Goal: Book appointment/travel/reservation

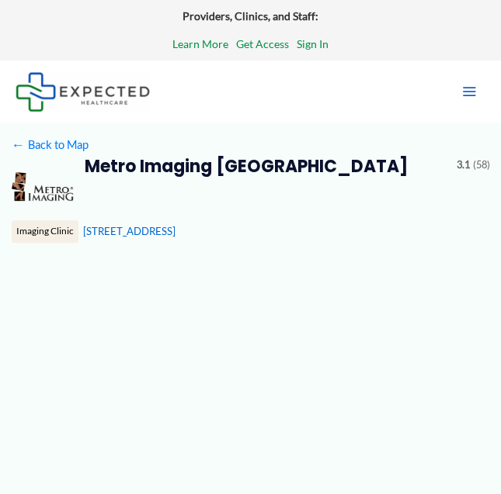
type input "**********"
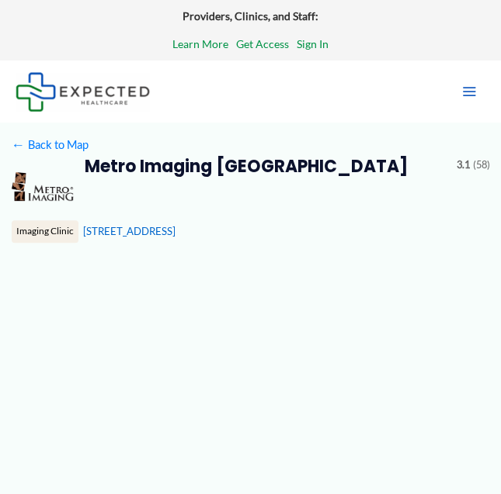
type input "**********"
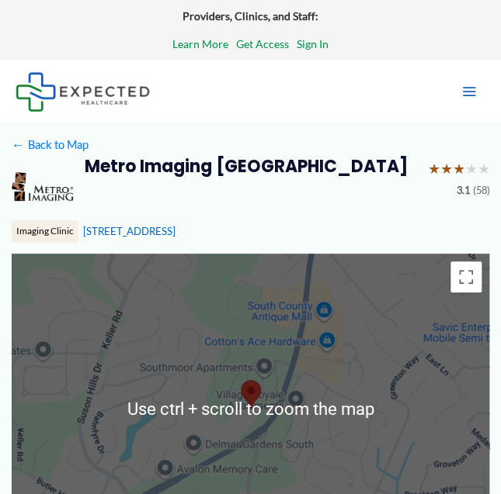
scroll to position [51, 0]
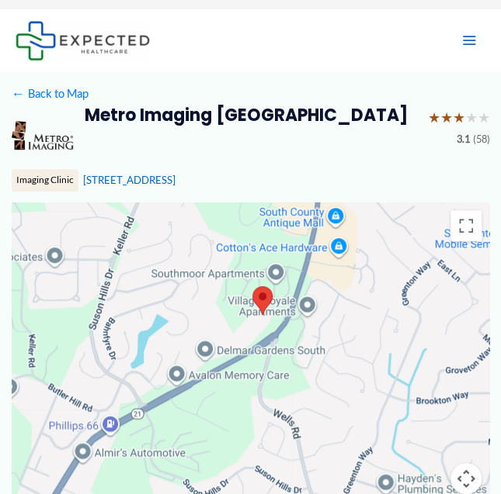
drag, startPoint x: 269, startPoint y: 211, endPoint x: 283, endPoint y: 168, distance: 45.4
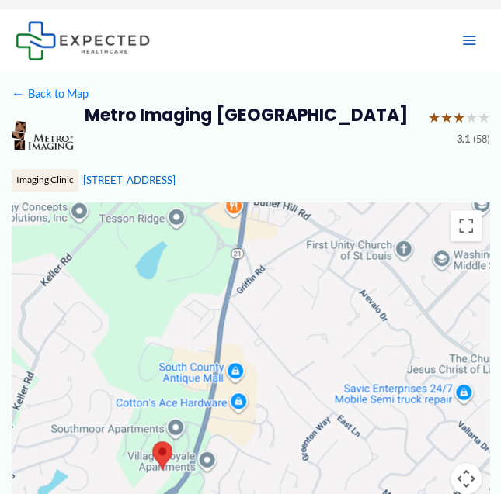
drag, startPoint x: 349, startPoint y: 376, endPoint x: 251, endPoint y: 529, distance: 181.9
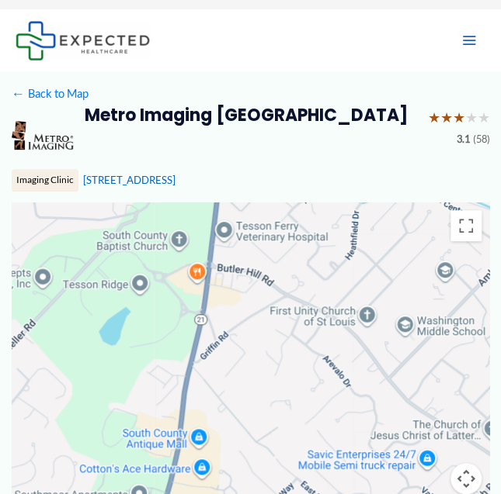
drag, startPoint x: 326, startPoint y: 279, endPoint x: 292, endPoint y: 341, distance: 70.2
click at [292, 341] on div at bounding box center [251, 358] width 478 height 310
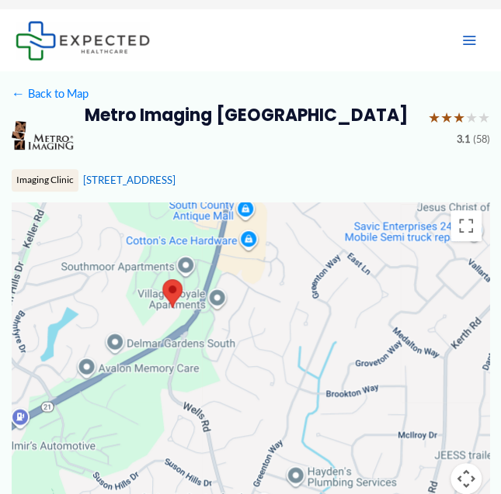
drag, startPoint x: 242, startPoint y: 459, endPoint x: 278, endPoint y: 244, distance: 217.9
click at [281, 240] on div at bounding box center [251, 358] width 478 height 310
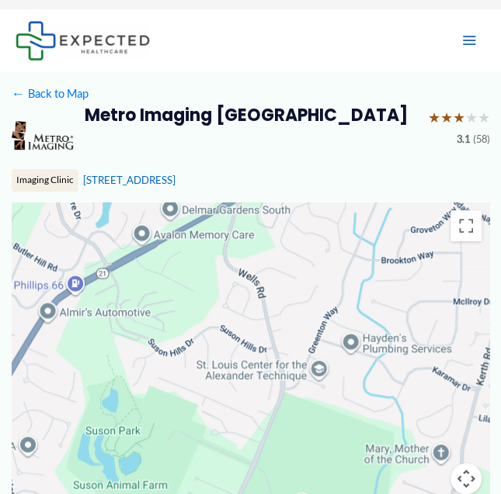
drag, startPoint x: 257, startPoint y: 294, endPoint x: 343, endPoint y: 117, distance: 196.8
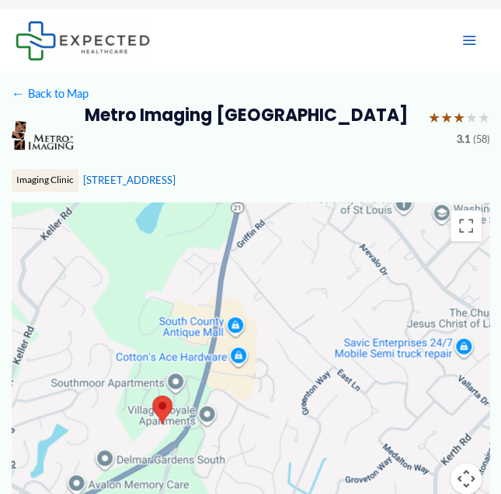
drag, startPoint x: 324, startPoint y: 248, endPoint x: 261, endPoint y: 501, distance: 260.9
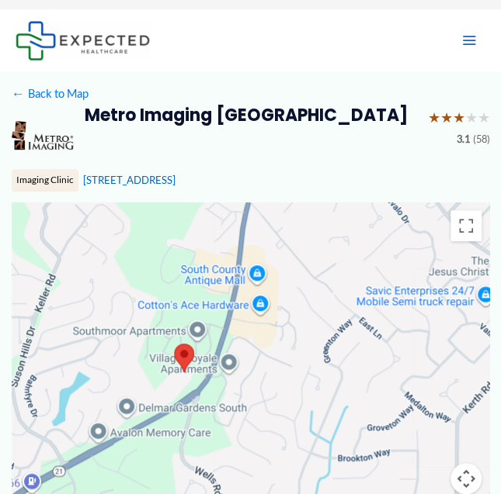
drag, startPoint x: 297, startPoint y: 286, endPoint x: 316, endPoint y: 237, distance: 53.1
click at [316, 237] on div at bounding box center [251, 358] width 478 height 310
click at [174, 344] on area at bounding box center [174, 344] width 0 height 0
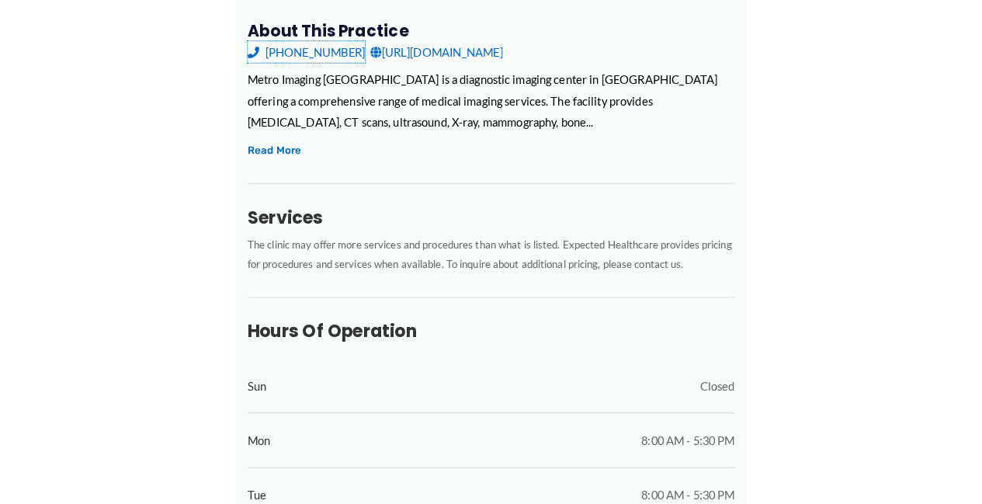
scroll to position [382, 0]
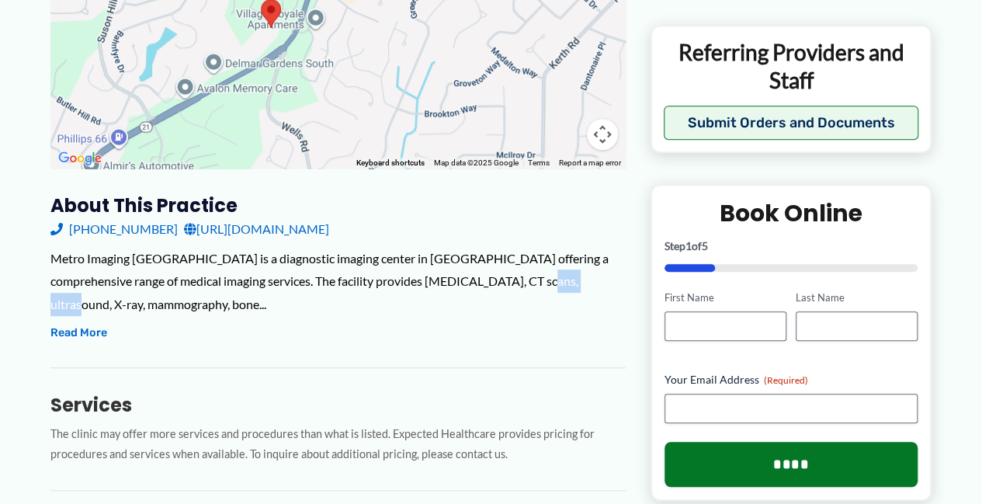
drag, startPoint x: 478, startPoint y: 281, endPoint x: 559, endPoint y: 290, distance: 81.3
click at [500, 290] on div "Metro Imaging [GEOGRAPHIC_DATA] is a diagnostic imaging center in [GEOGRAPHIC_D…" at bounding box center [337, 281] width 575 height 69
copy div "mammography"
